Goal: Contribute content: Contribute content

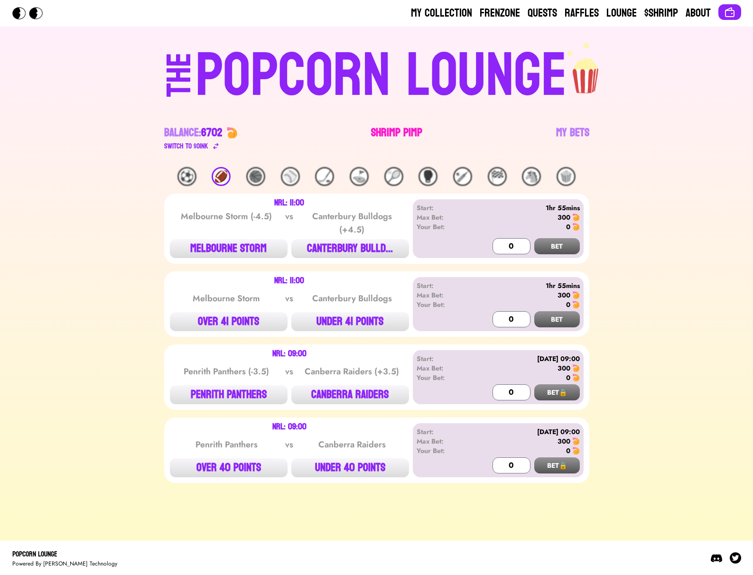
click at [379, 126] on link "Shrimp Pimp" at bounding box center [396, 138] width 51 height 27
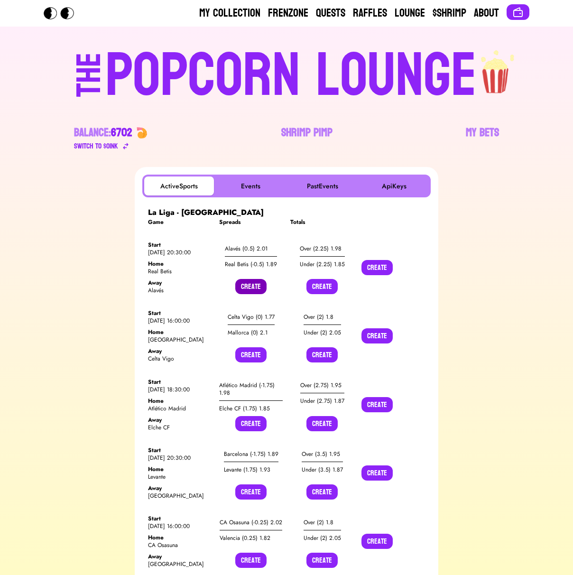
click at [258, 291] on button "Create" at bounding box center [250, 286] width 31 height 15
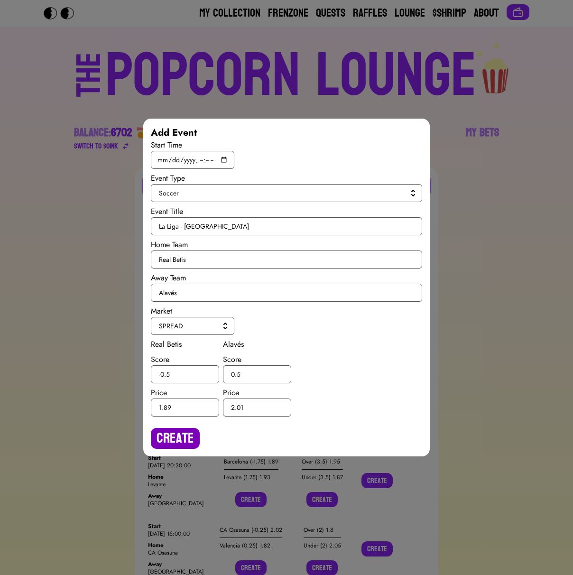
click at [192, 436] on button "Create" at bounding box center [175, 438] width 49 height 21
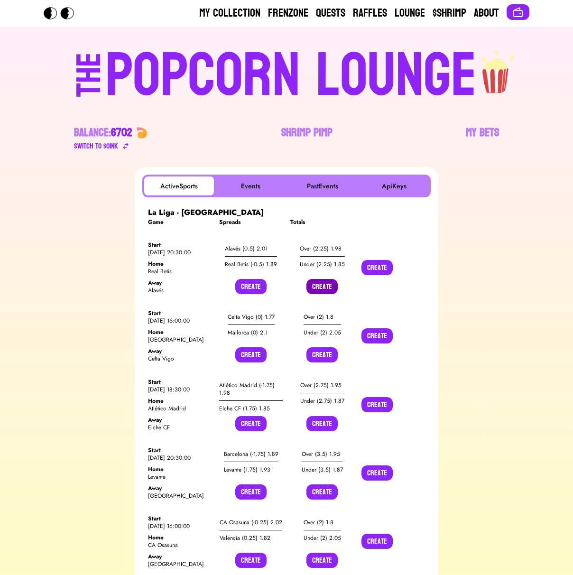
click at [327, 292] on button "Create" at bounding box center [322, 286] width 31 height 15
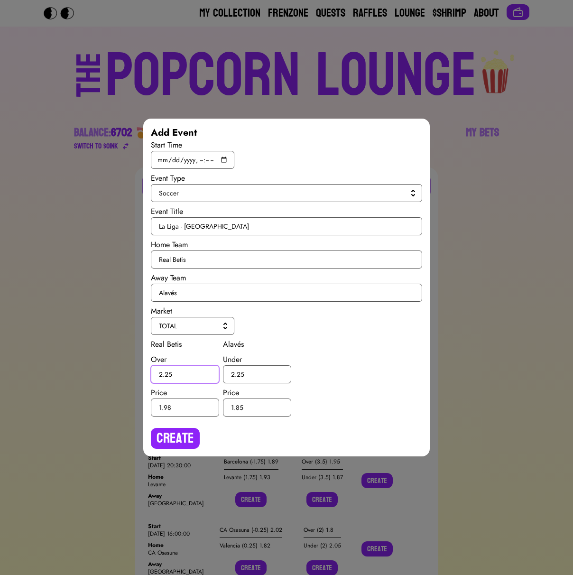
click at [167, 374] on input "2.25" at bounding box center [185, 374] width 68 height 18
type input "2.5"
click at [241, 372] on input "2.25" at bounding box center [257, 374] width 68 height 18
type input "2.5"
click at [178, 433] on button "Create" at bounding box center [175, 438] width 49 height 21
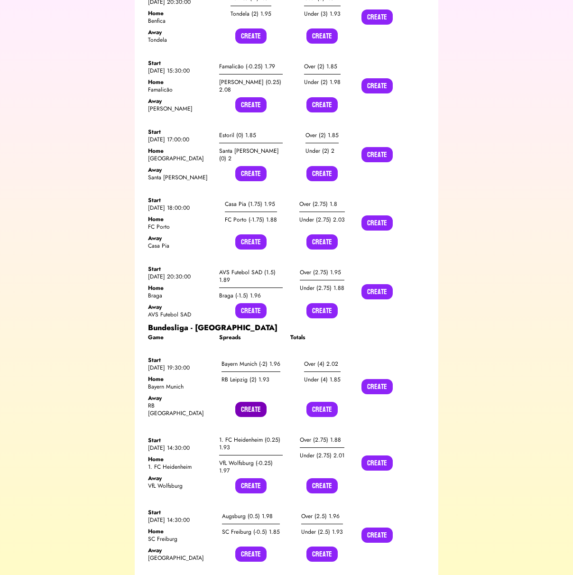
click at [261, 402] on button "Create" at bounding box center [250, 409] width 31 height 15
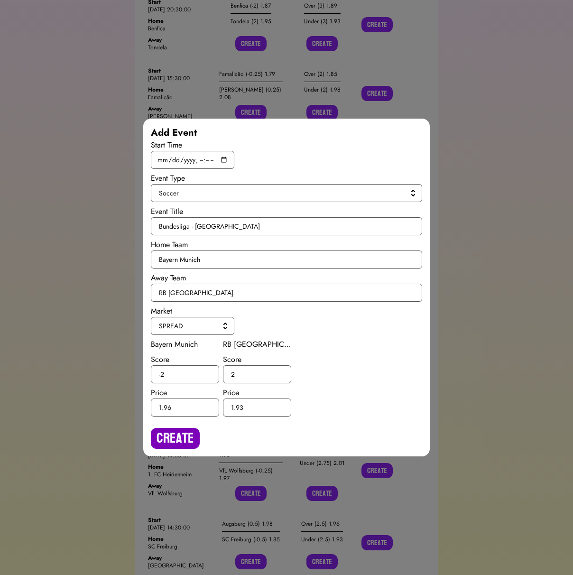
click at [170, 440] on button "Create" at bounding box center [175, 438] width 49 height 21
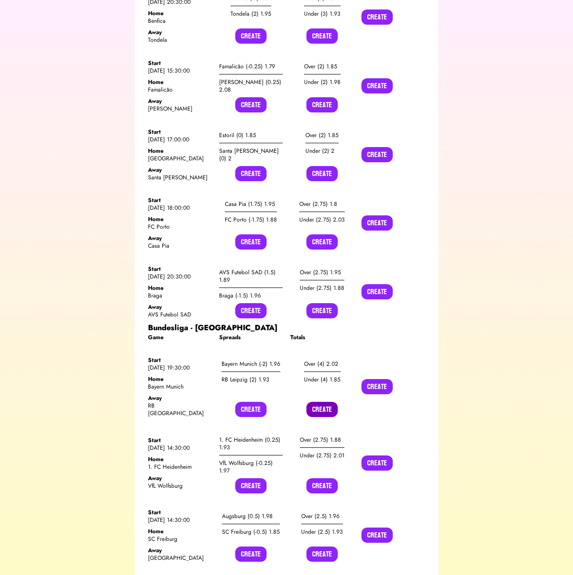
click at [309, 402] on button "Create" at bounding box center [322, 409] width 31 height 15
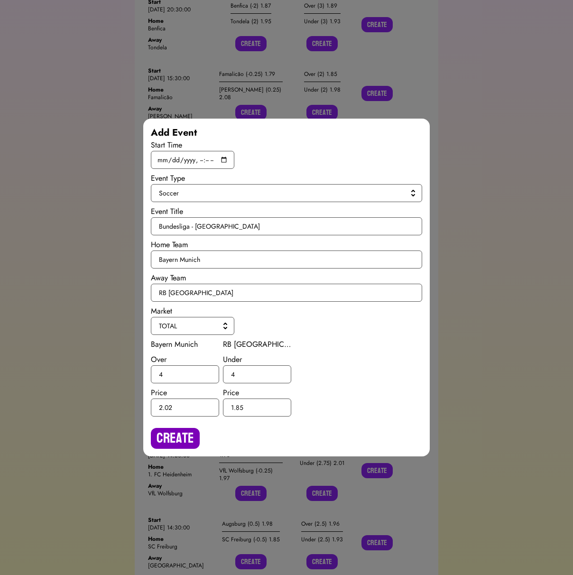
click at [158, 438] on button "Create" at bounding box center [175, 438] width 49 height 21
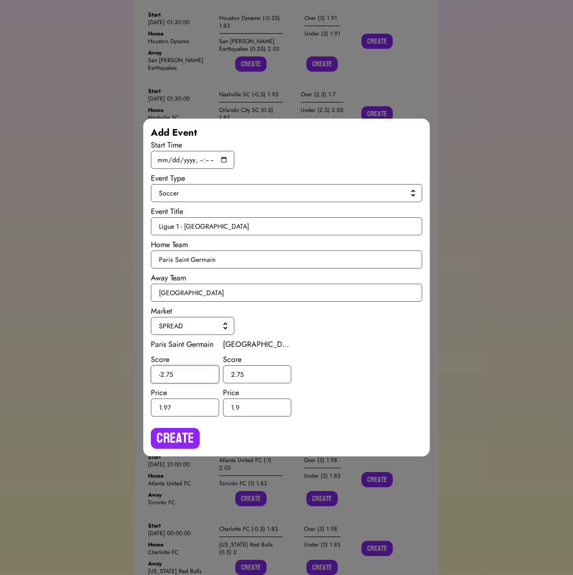
click at [171, 374] on input "-2.75" at bounding box center [185, 374] width 68 height 18
type input "-2.5"
click at [240, 373] on input "2.75" at bounding box center [257, 374] width 68 height 18
type input "2.5"
click at [184, 443] on button "Create" at bounding box center [175, 438] width 49 height 21
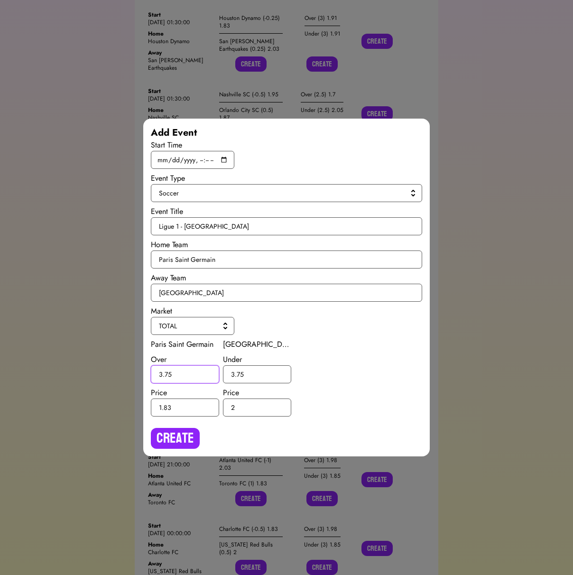
click at [168, 373] on input "3.75" at bounding box center [185, 374] width 68 height 18
type input "3.5"
click at [240, 373] on input "3.75" at bounding box center [257, 374] width 68 height 18
type input "3.5"
click at [195, 432] on button "Create" at bounding box center [175, 438] width 49 height 21
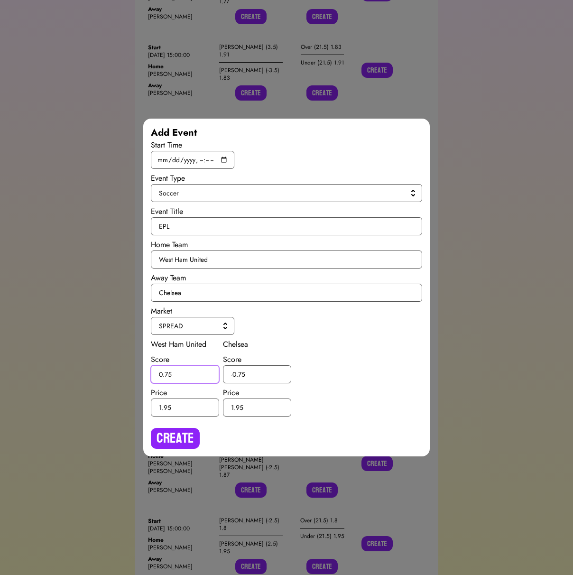
click at [169, 374] on input "0.75" at bounding box center [185, 374] width 68 height 18
type input "0.5"
click at [240, 373] on input "-0.75" at bounding box center [257, 374] width 68 height 18
click at [243, 373] on input "-0.75" at bounding box center [257, 374] width 68 height 18
type input "-0.5"
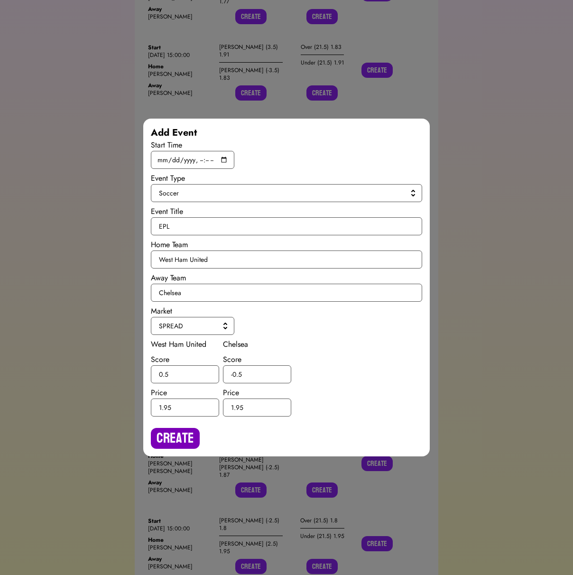
click at [191, 428] on button "Create" at bounding box center [175, 438] width 49 height 21
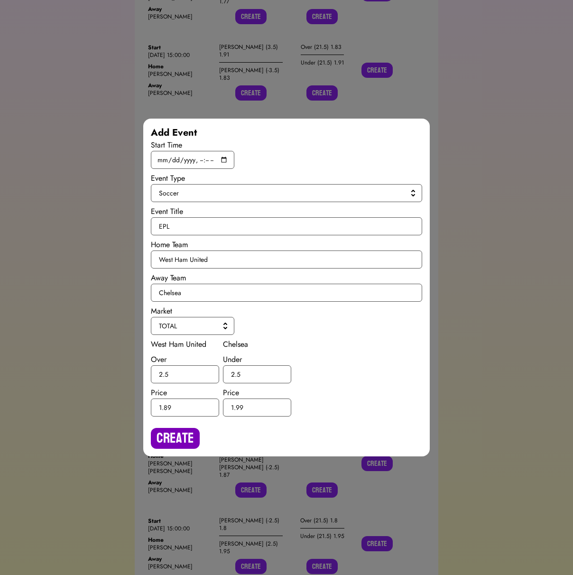
click at [182, 436] on button "Create" at bounding box center [175, 438] width 49 height 21
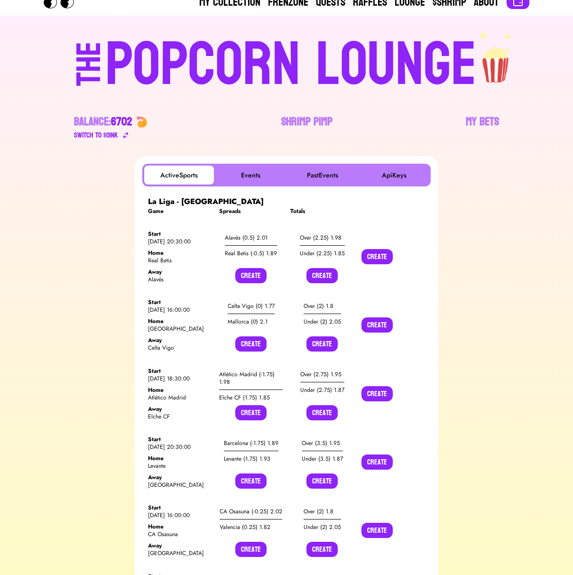
scroll to position [0, 0]
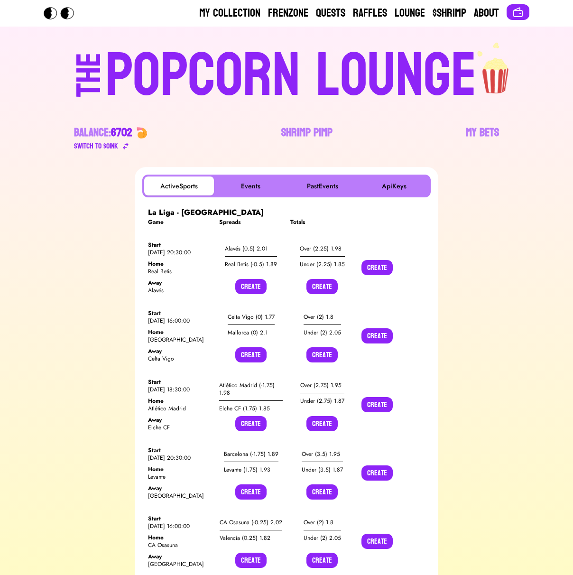
click at [193, 70] on div "POPCORN LOUNGE" at bounding box center [291, 76] width 372 height 61
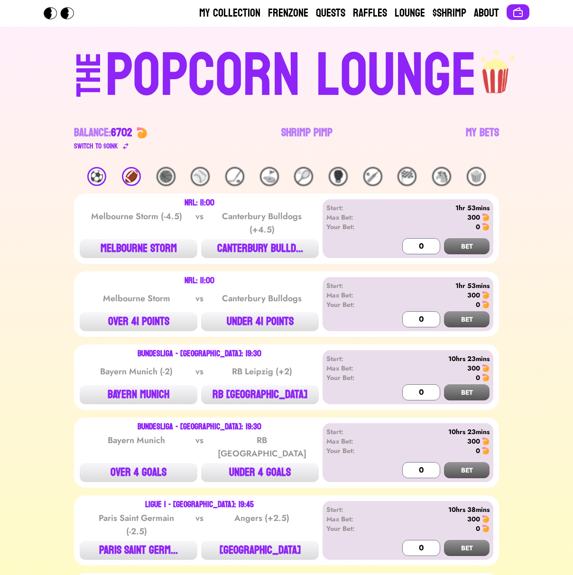
click at [93, 177] on div "⚽️" at bounding box center [96, 176] width 19 height 19
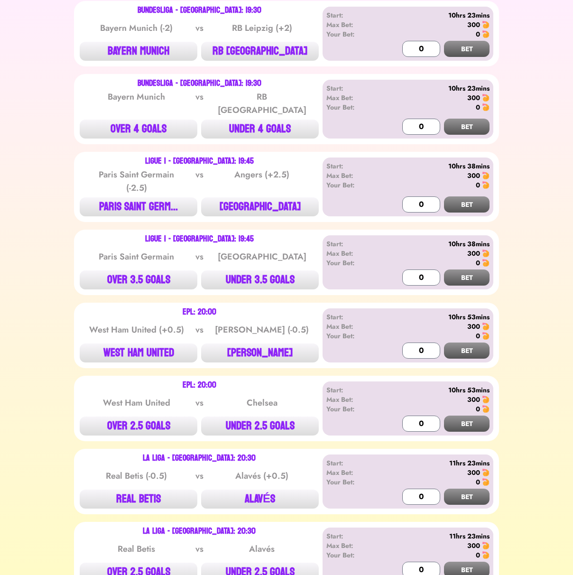
scroll to position [222, 0]
